Goal: Information Seeking & Learning: Learn about a topic

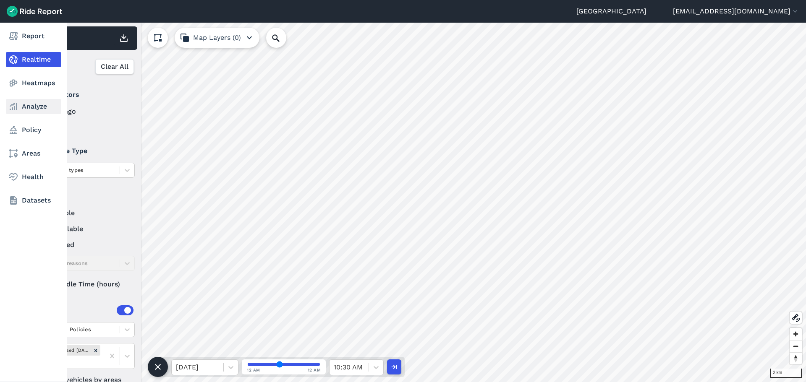
click at [31, 106] on link "Analyze" at bounding box center [33, 106] width 55 height 15
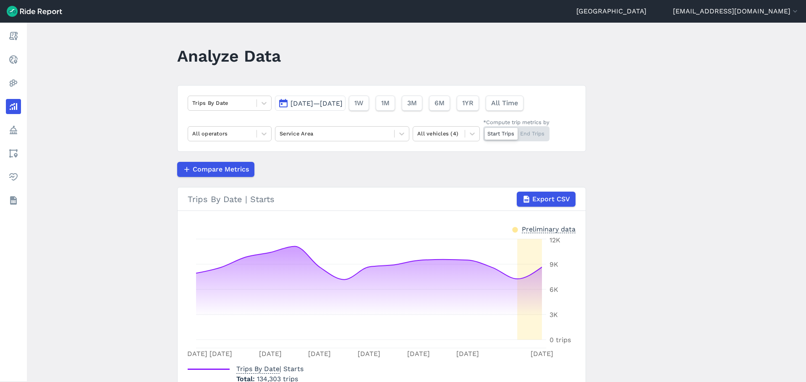
click at [303, 118] on div "Trips By Date [DATE]—[DATE] 1W 1M 3M 6M 1YR All Time All operators Service Area…" at bounding box center [381, 118] width 409 height 67
click at [289, 127] on div "Service Area" at bounding box center [334, 133] width 119 height 13
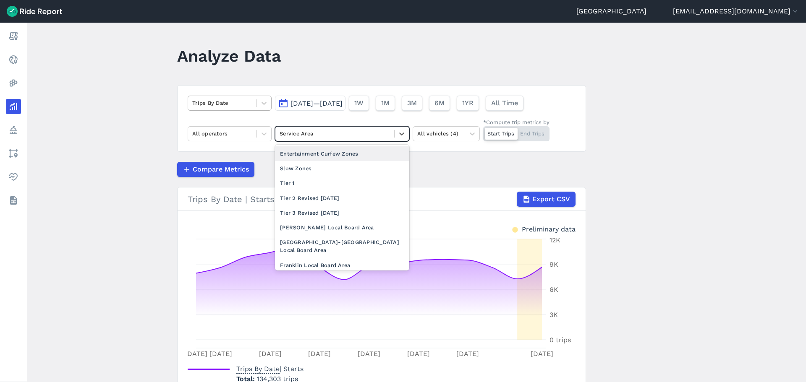
click at [224, 102] on div at bounding box center [222, 103] width 60 height 10
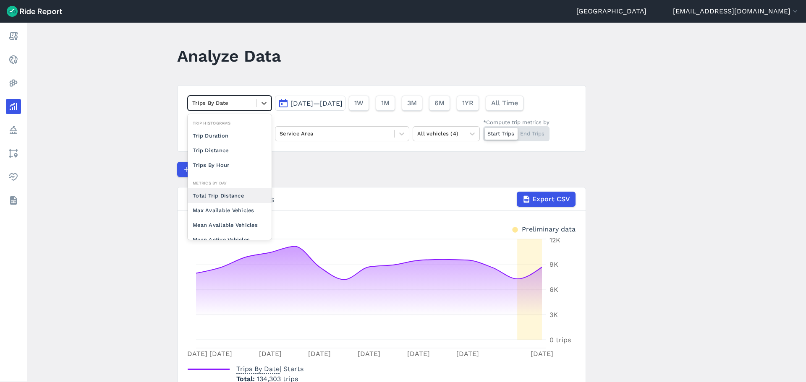
scroll to position [73, 0]
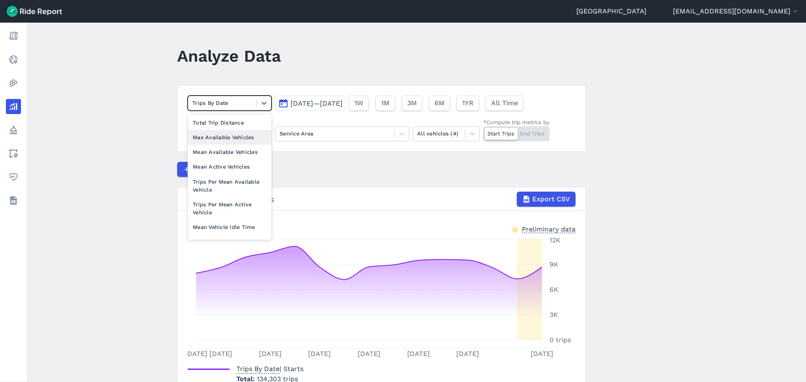
click at [237, 136] on div "Max Available Vehicles" at bounding box center [230, 137] width 84 height 15
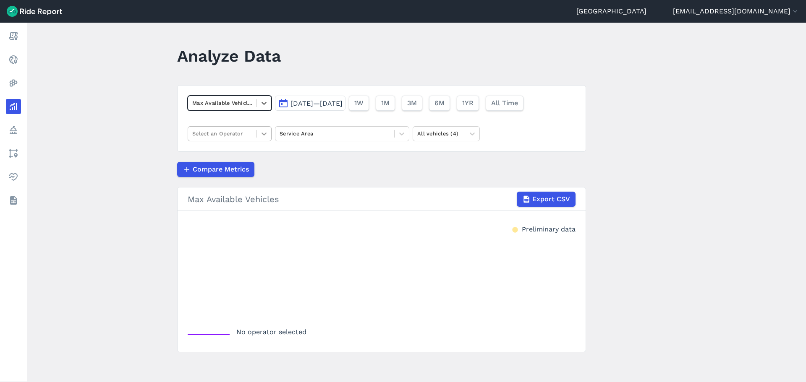
click at [257, 136] on div at bounding box center [264, 134] width 14 height 14
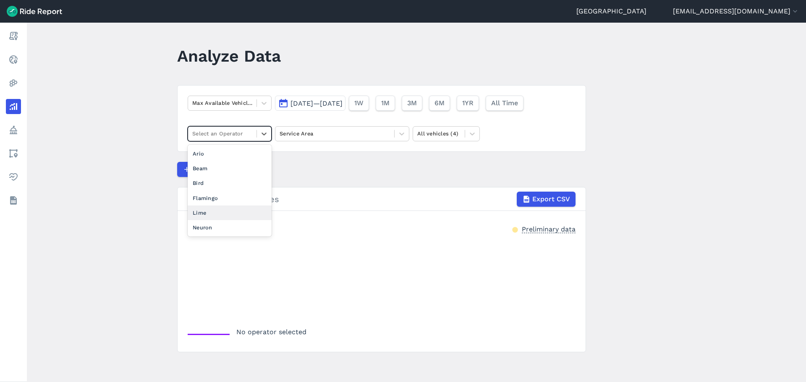
click at [222, 214] on div "Lime" at bounding box center [230, 213] width 84 height 15
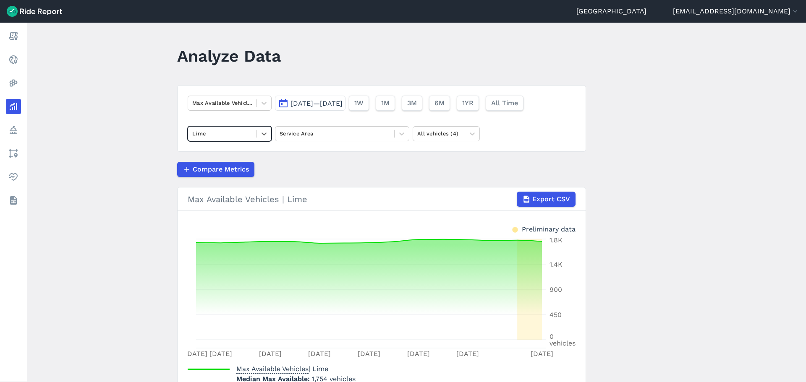
click at [299, 142] on div "Max Available Vehicles Sep 1, 2025—Sep 15, 2025 1W 1M 3M 6M 1YR All Time option…" at bounding box center [381, 118] width 409 height 67
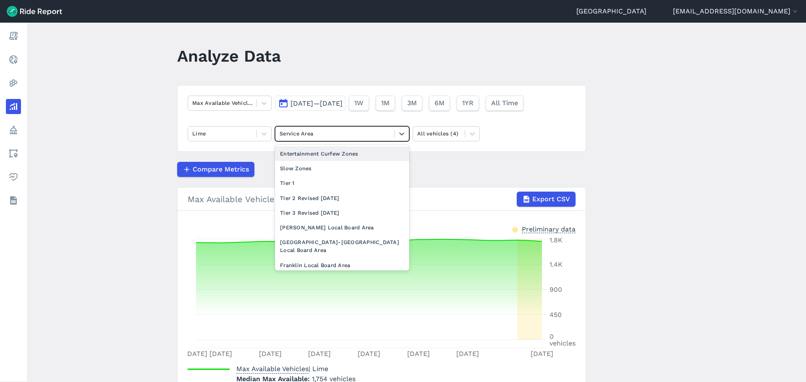
click at [301, 136] on div at bounding box center [335, 134] width 110 height 10
click at [317, 220] on div "Tier 3 Revised [DATE]" at bounding box center [342, 213] width 134 height 15
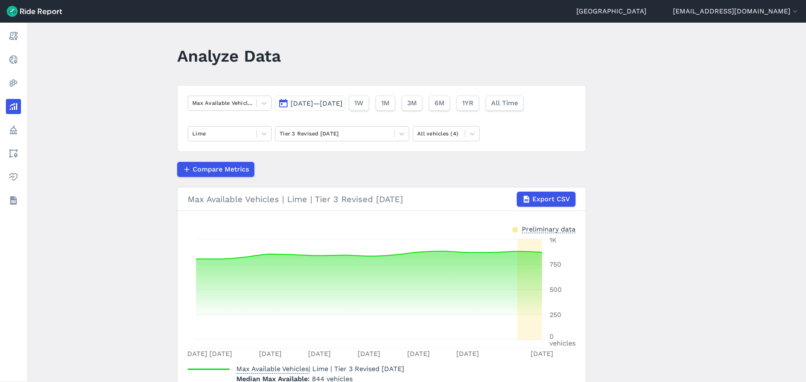
click at [326, 105] on span "Sep 1, 2025—Sep 15, 2025" at bounding box center [316, 103] width 52 height 8
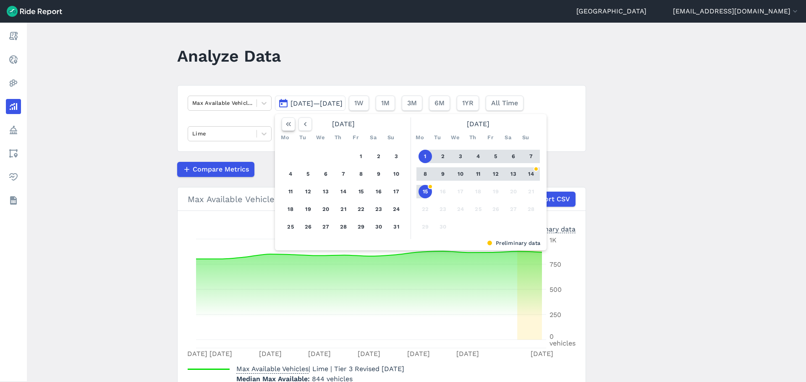
click at [290, 126] on icon "button" at bounding box center [288, 124] width 8 height 8
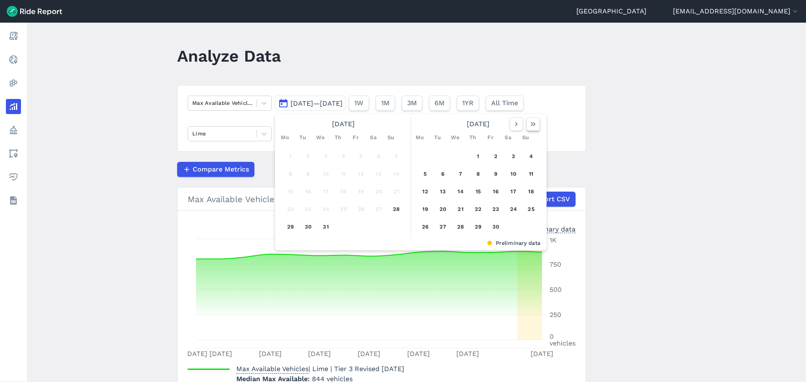
click at [530, 122] on icon "button" at bounding box center [533, 124] width 8 height 8
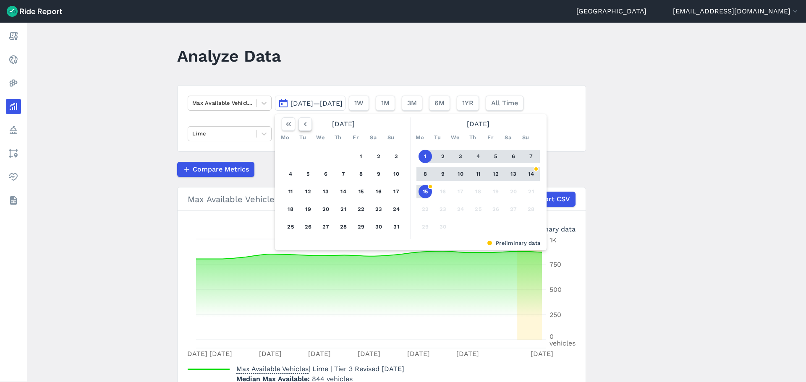
click at [303, 124] on icon "button" at bounding box center [305, 124] width 8 height 8
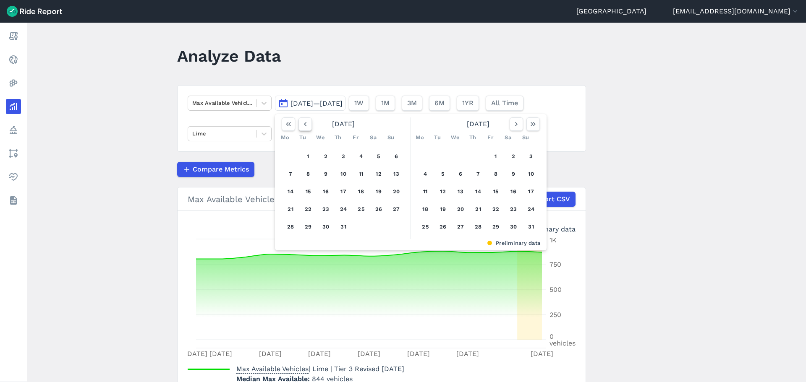
click at [303, 124] on icon "button" at bounding box center [305, 124] width 8 height 8
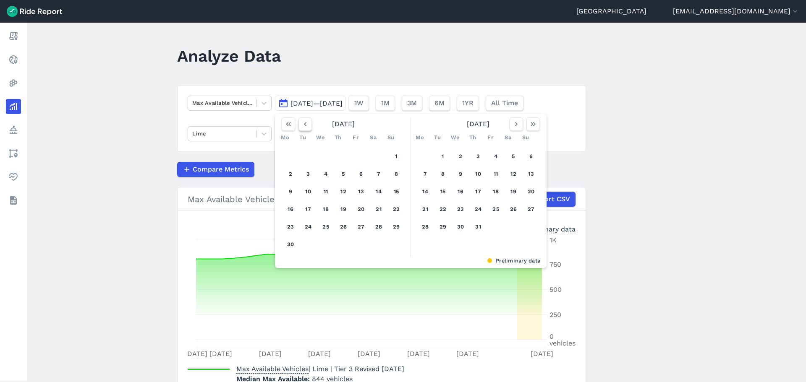
click at [303, 124] on icon "button" at bounding box center [305, 124] width 8 height 8
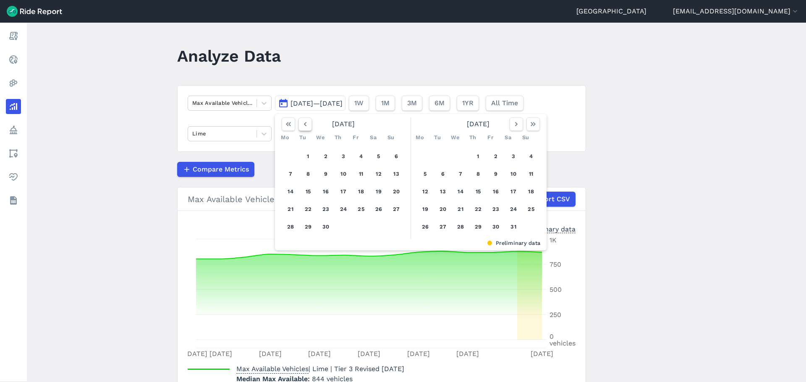
click at [303, 124] on icon "button" at bounding box center [305, 124] width 8 height 8
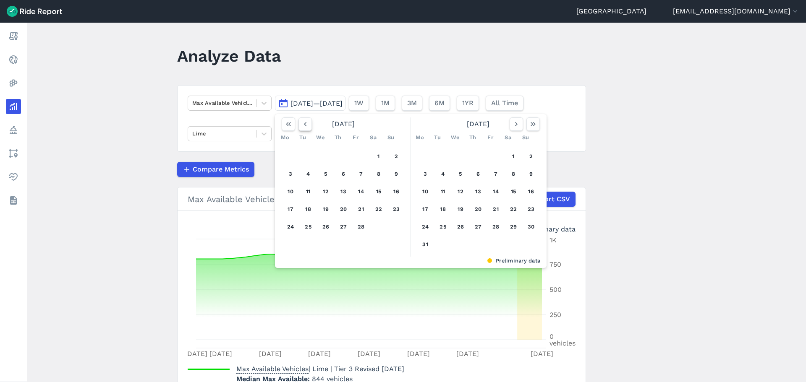
click at [303, 124] on icon "button" at bounding box center [305, 124] width 8 height 8
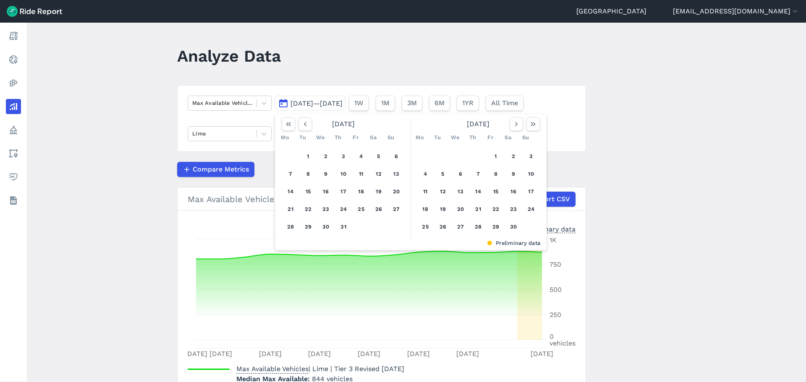
click at [395, 157] on button "6" at bounding box center [396, 156] width 13 height 13
click at [534, 126] on icon "button" at bounding box center [533, 124] width 8 height 8
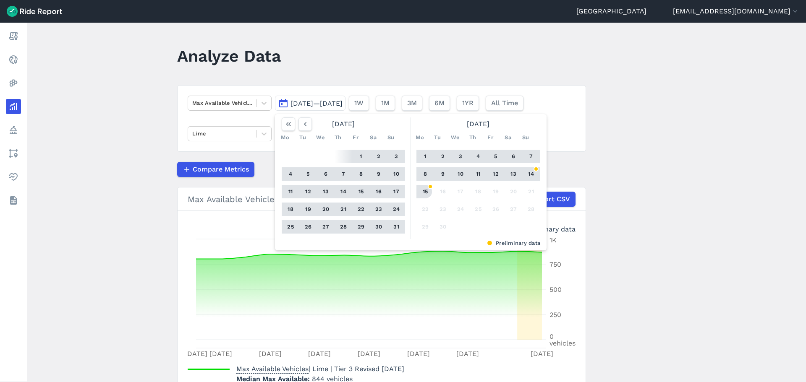
click at [428, 188] on button "15" at bounding box center [425, 191] width 13 height 13
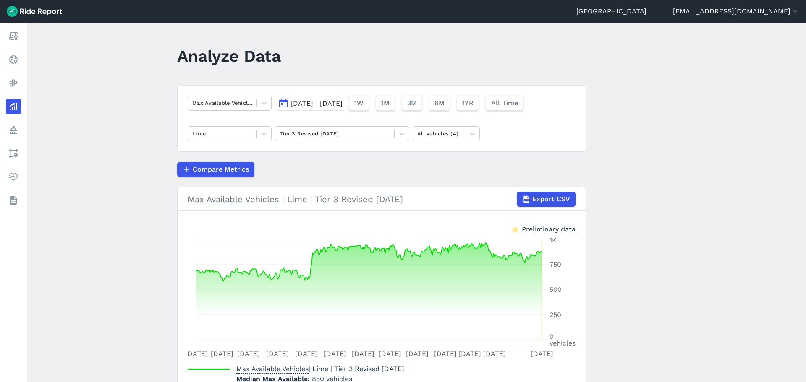
scroll to position [42, 0]
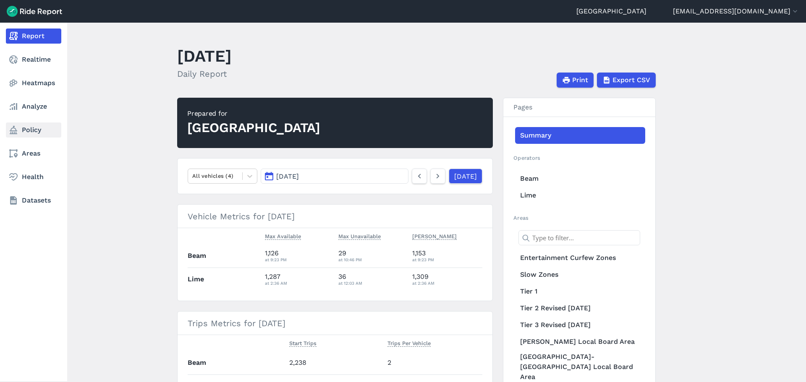
click at [31, 135] on link "Policy" at bounding box center [33, 130] width 55 height 15
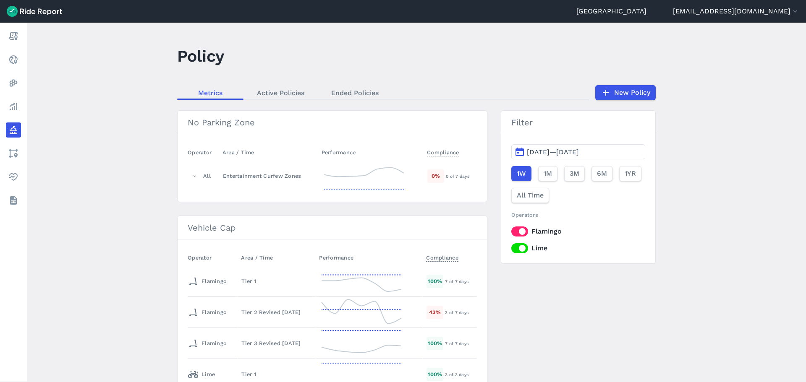
click at [118, 187] on main "Policy Metrics Active Policies Ended Policies New Policy No Parking Zone Operat…" at bounding box center [416, 203] width 779 height 360
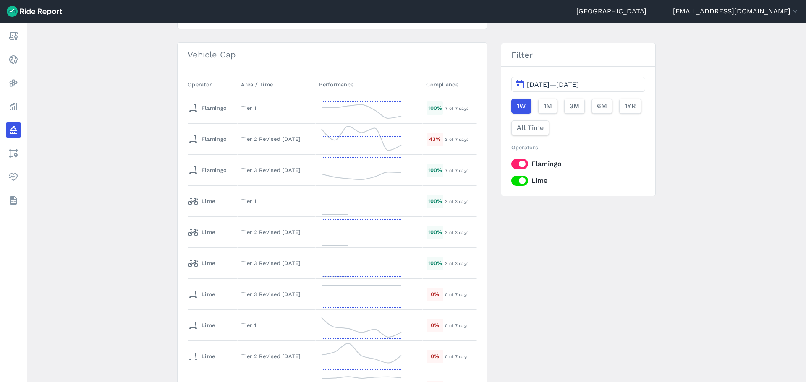
scroll to position [210, 0]
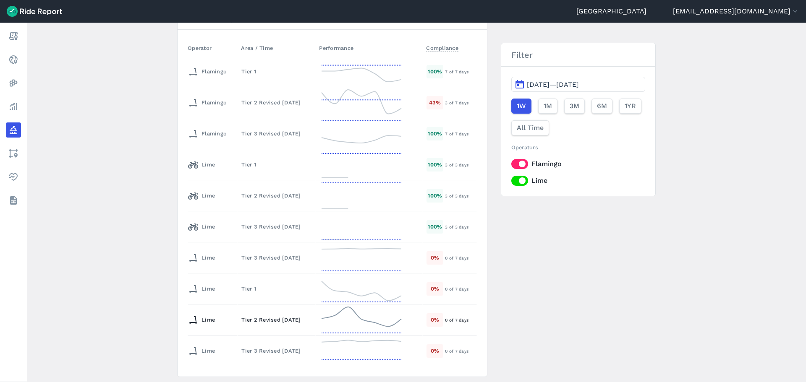
click at [261, 317] on div "Tier 2 Revised [DATE]" at bounding box center [276, 320] width 71 height 8
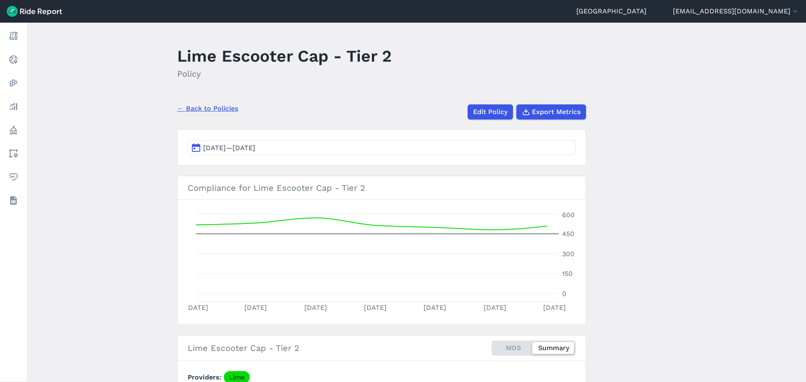
click at [313, 147] on button "[DATE]—[DATE]" at bounding box center [382, 147] width 388 height 15
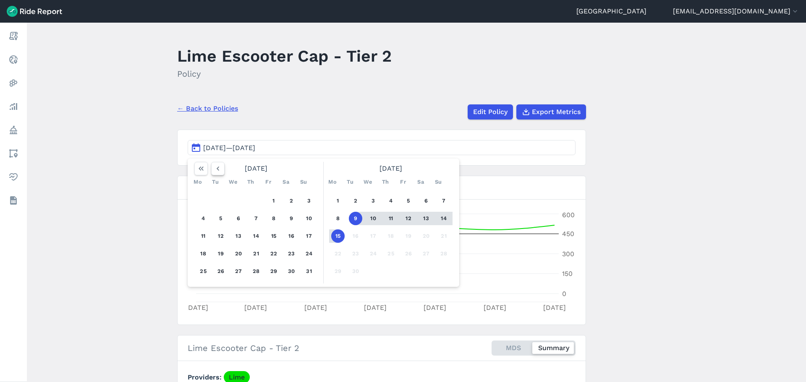
click at [217, 173] on icon "button" at bounding box center [218, 169] width 8 height 8
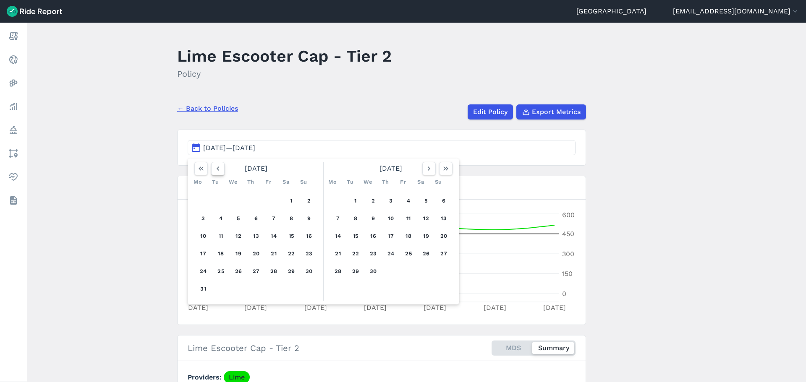
click at [217, 173] on icon "button" at bounding box center [218, 169] width 8 height 8
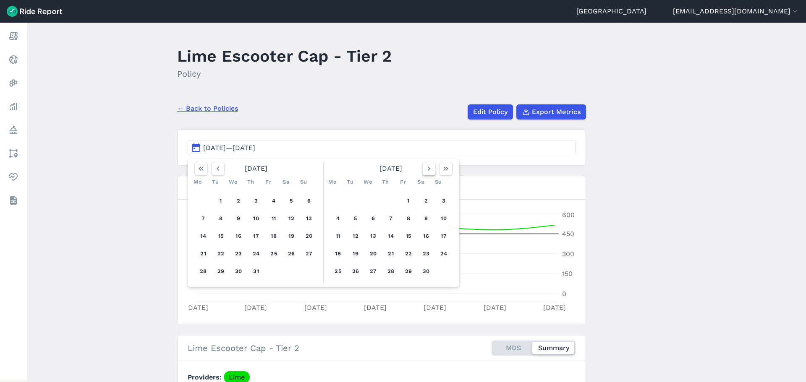
click at [429, 167] on icon "button" at bounding box center [429, 169] width 8 height 8
click at [427, 166] on icon "button" at bounding box center [429, 169] width 8 height 8
click at [376, 206] on button "1" at bounding box center [372, 200] width 13 height 13
click at [444, 169] on use "button" at bounding box center [445, 169] width 5 height 4
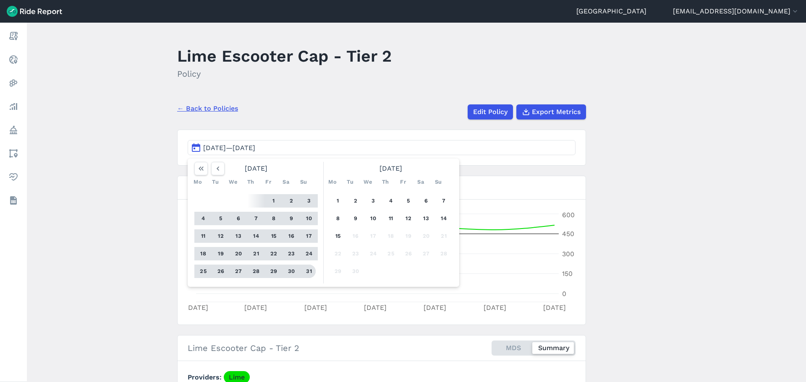
click at [302, 273] on button "31" at bounding box center [308, 271] width 13 height 13
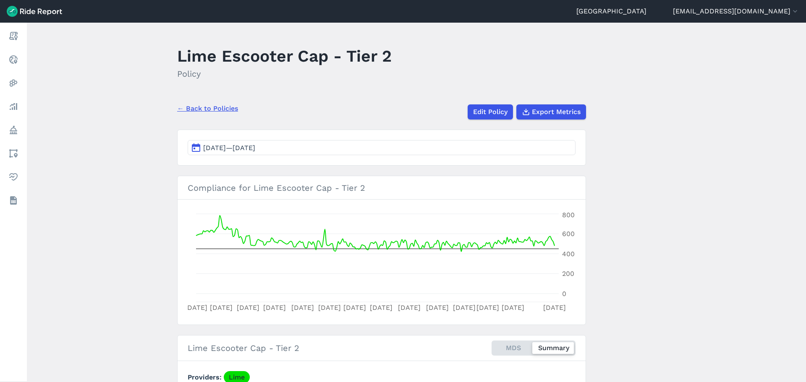
click at [307, 145] on button "[DATE]—[DATE]" at bounding box center [382, 147] width 388 height 15
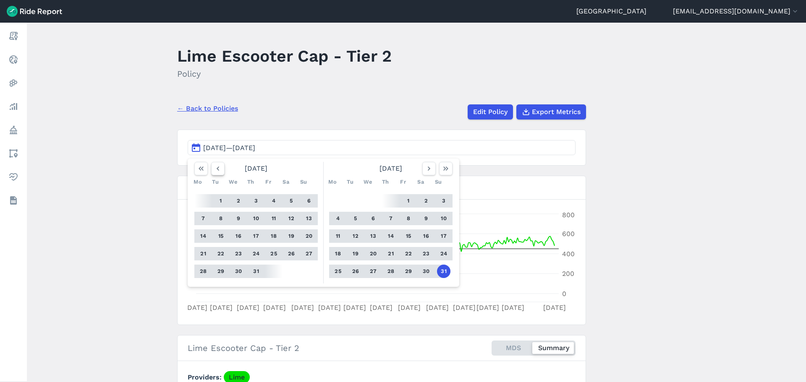
click at [215, 175] on button "button" at bounding box center [217, 168] width 13 height 13
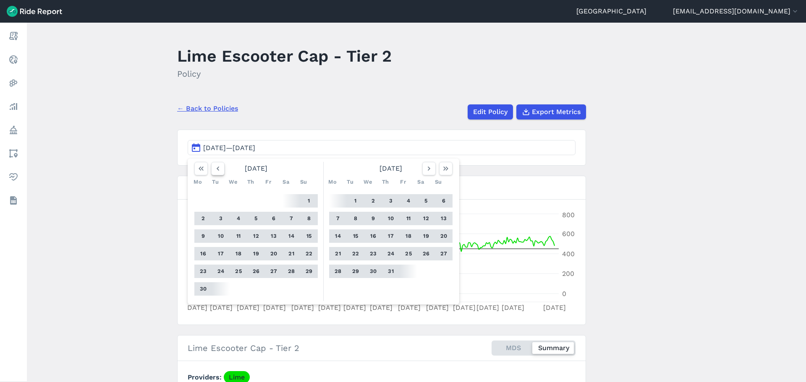
click at [215, 175] on button "button" at bounding box center [217, 168] width 13 height 13
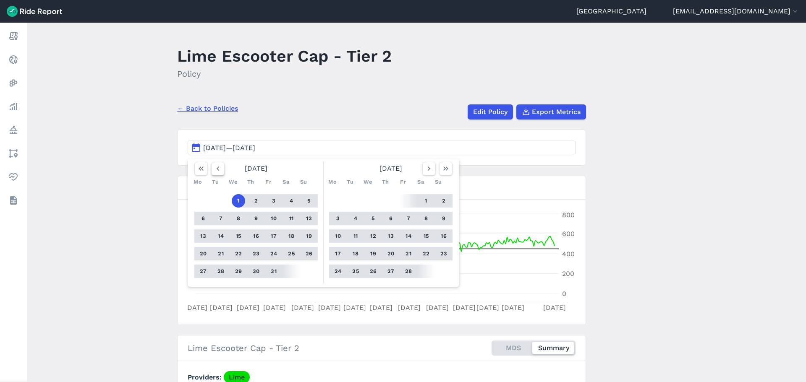
click at [215, 175] on button "button" at bounding box center [217, 168] width 13 height 13
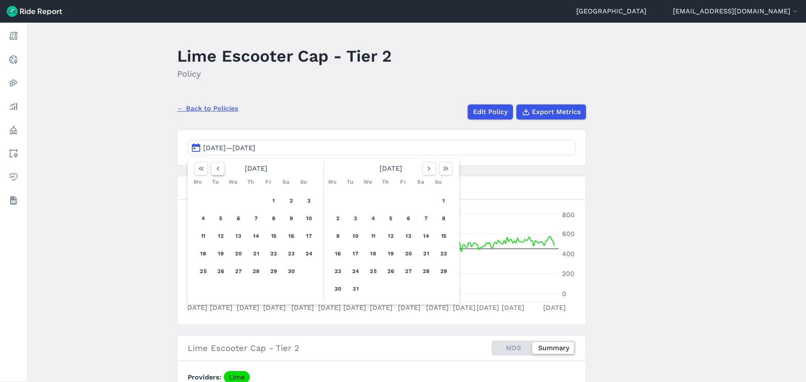
click at [215, 175] on button "button" at bounding box center [217, 168] width 13 height 13
click at [310, 197] on button "1" at bounding box center [308, 200] width 13 height 13
click at [445, 174] on button "button" at bounding box center [445, 168] width 13 height 13
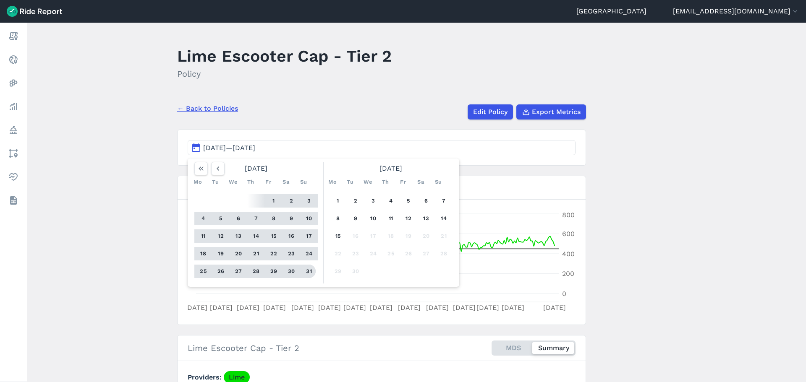
click at [304, 276] on button "31" at bounding box center [308, 271] width 13 height 13
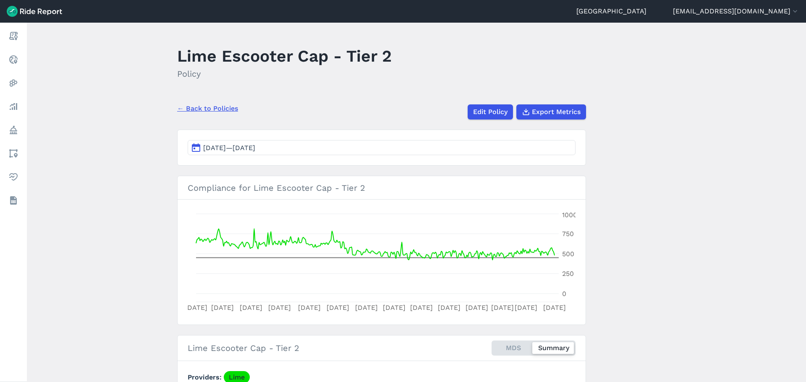
click at [209, 108] on link "← Back to Policies" at bounding box center [207, 109] width 61 height 10
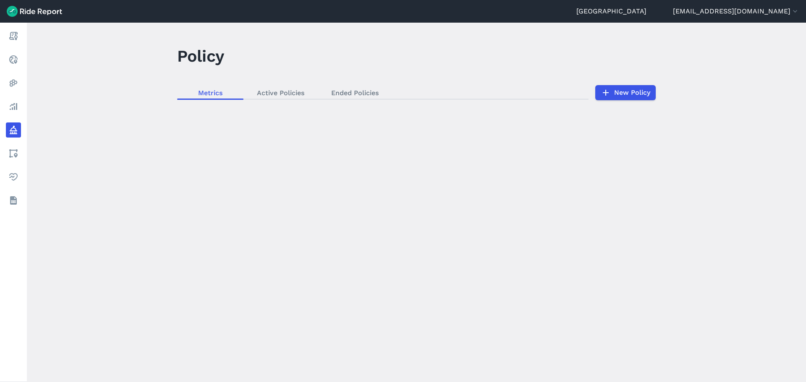
click at [287, 208] on div "loading" at bounding box center [416, 203] width 779 height 360
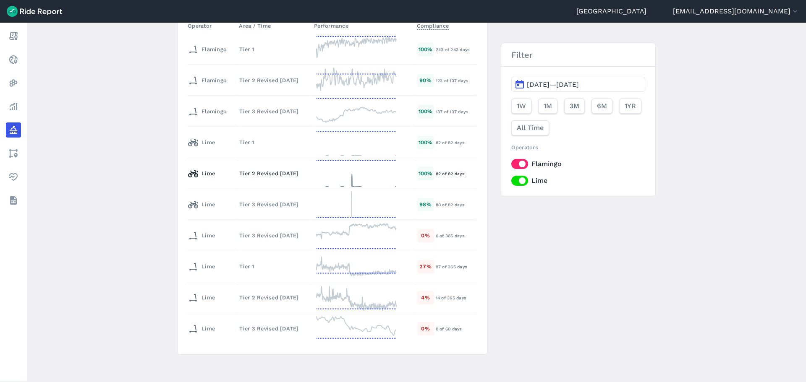
scroll to position [235, 0]
click at [246, 266] on div "Tier 1" at bounding box center [273, 264] width 68 height 8
